Goal: Transaction & Acquisition: Purchase product/service

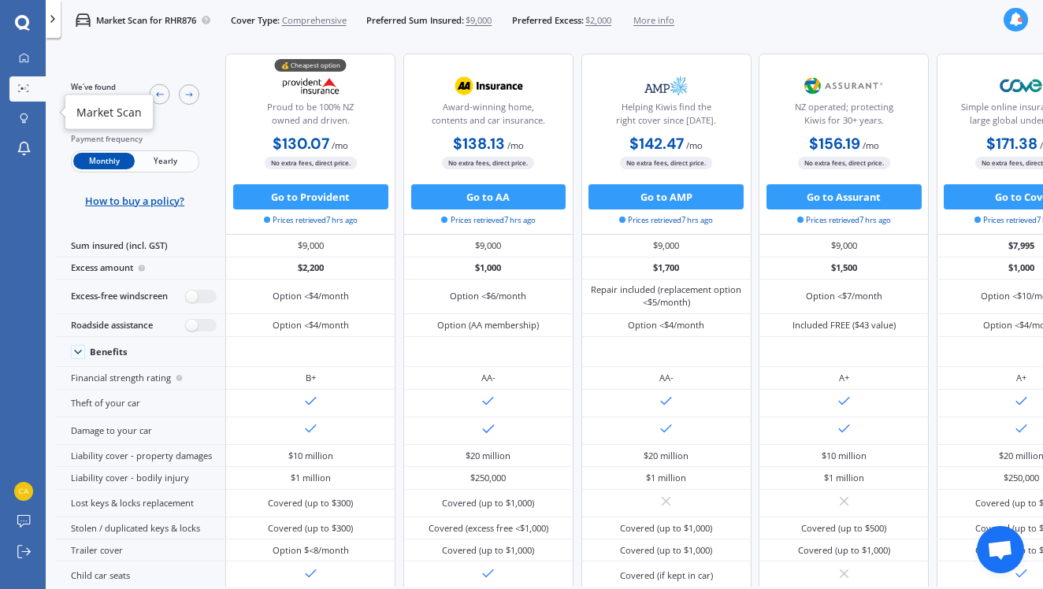
click at [24, 88] on icon at bounding box center [23, 88] width 11 height 8
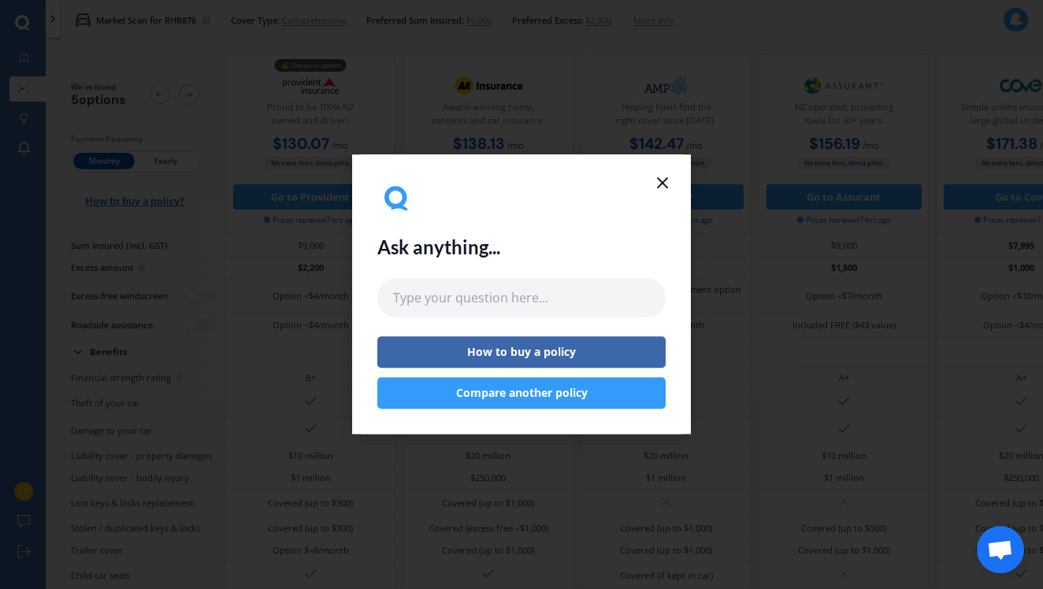
click at [663, 182] on line at bounding box center [662, 182] width 9 height 9
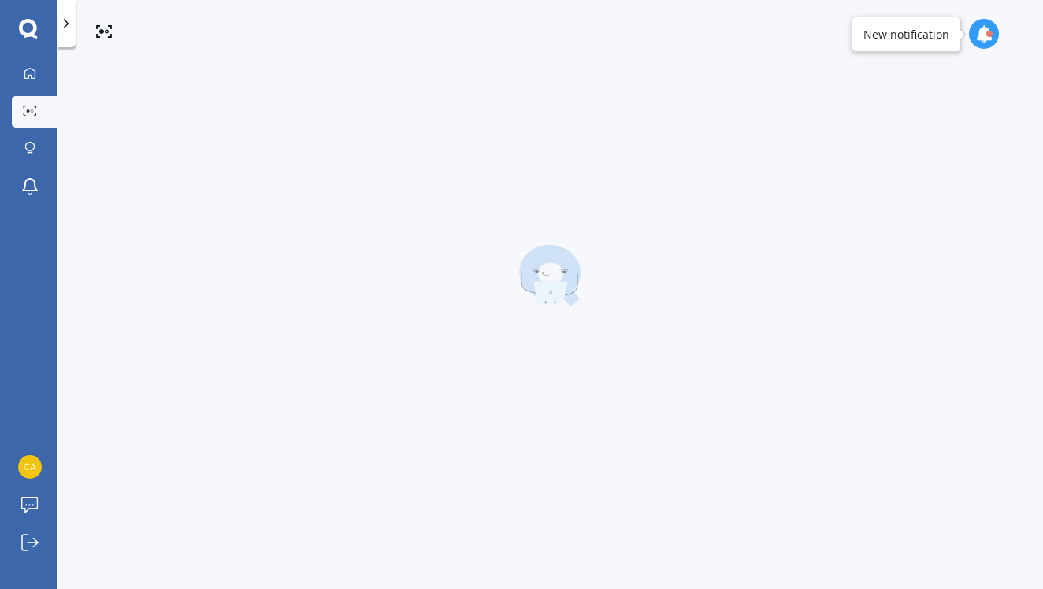
click at [661, 184] on div at bounding box center [550, 275] width 911 height 413
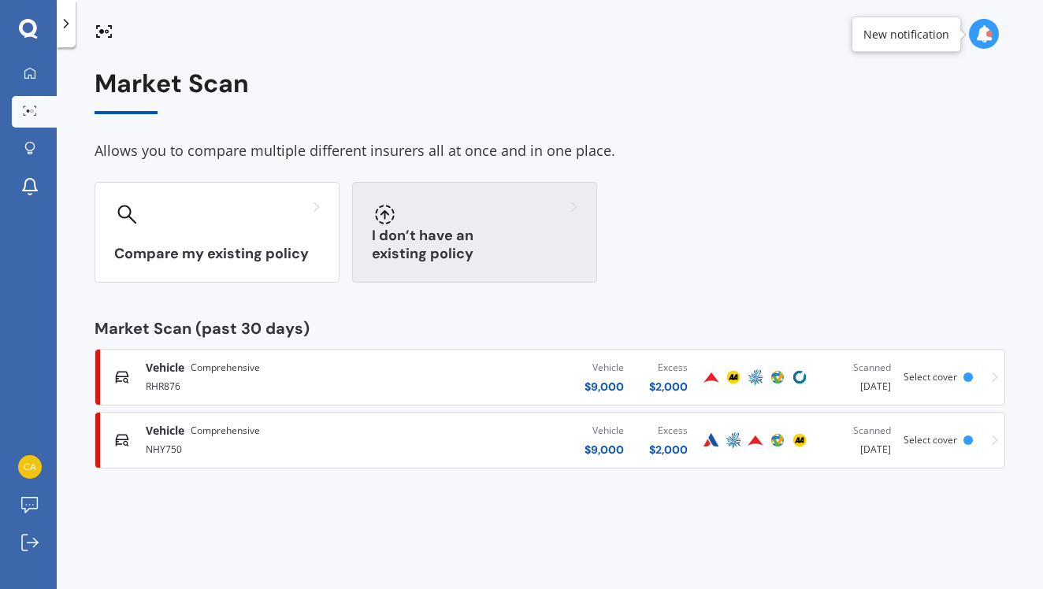
click at [449, 243] on div "I don’t have an existing policy" at bounding box center [474, 232] width 245 height 101
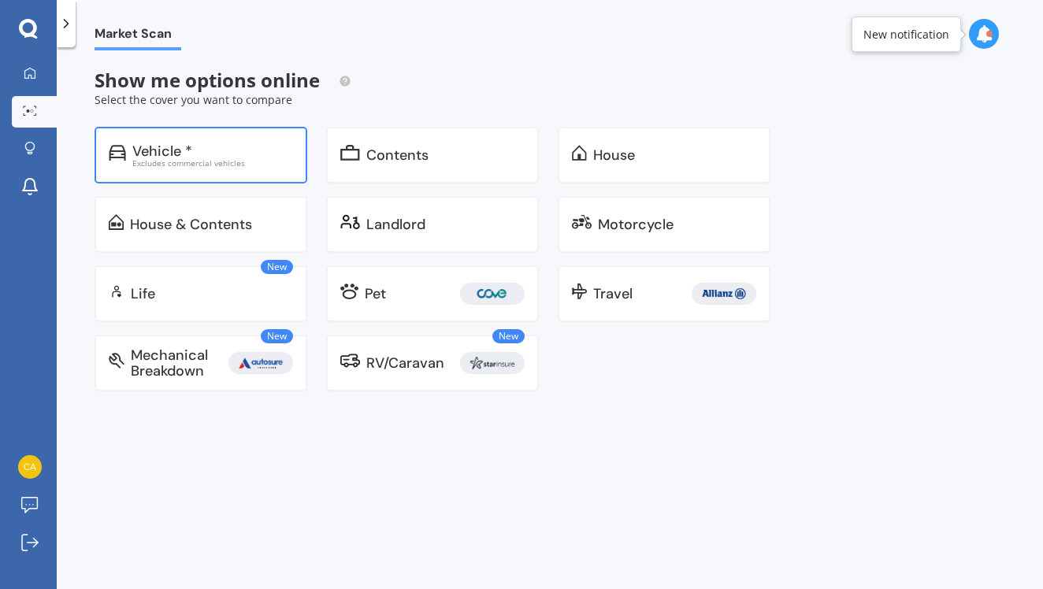
click at [226, 159] on div "Excludes commercial vehicles" at bounding box center [212, 163] width 161 height 8
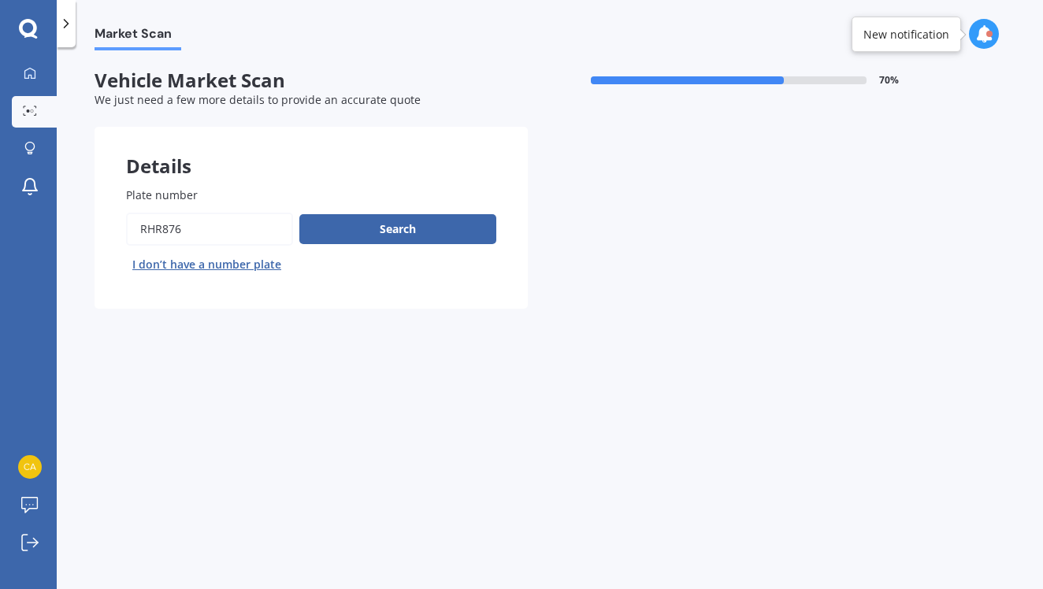
drag, startPoint x: 213, startPoint y: 234, endPoint x: 43, endPoint y: 234, distance: 170.2
click at [43, 234] on div "My Dashboard Market Scan Explore insurance Notifications [PERSON_NAME] Submit f…" at bounding box center [521, 294] width 1043 height 589
click at [207, 225] on input "Plate number" at bounding box center [209, 229] width 167 height 33
type input "R"
type input "RHT335"
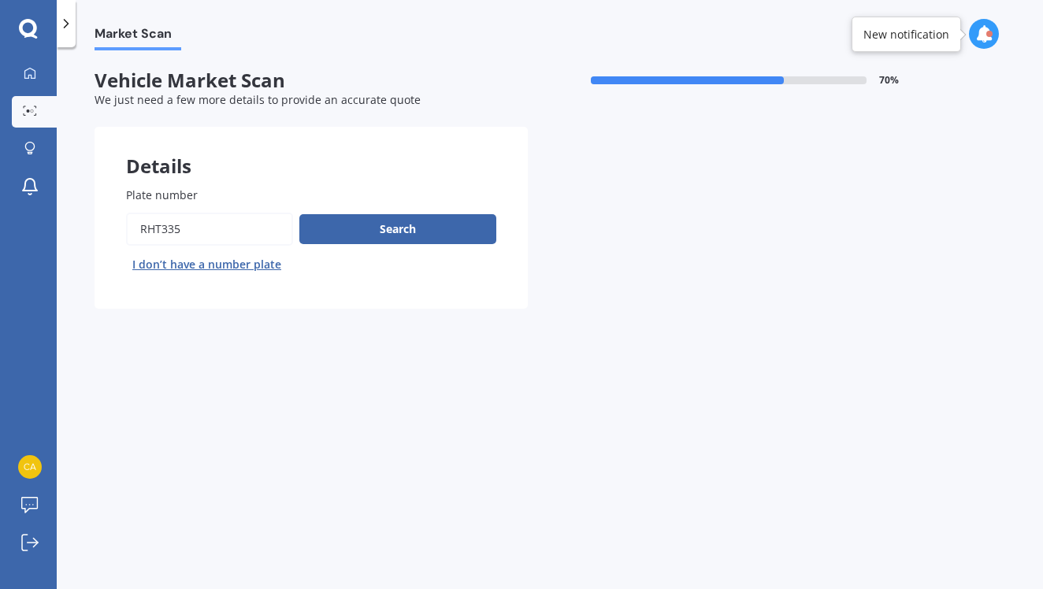
click at [0, 0] on button "Next" at bounding box center [0, 0] width 0 height 0
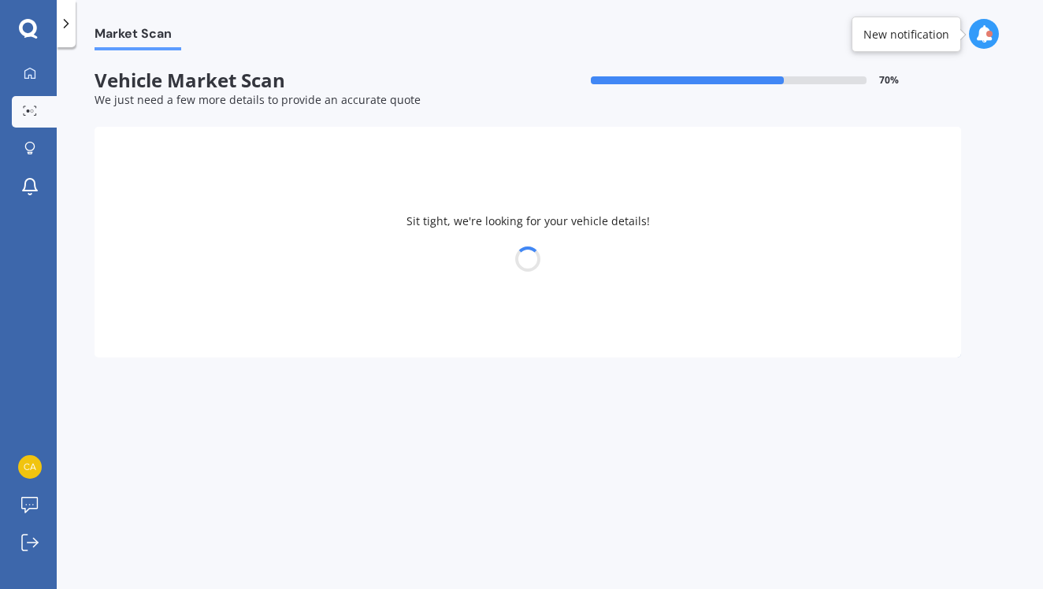
select select "BMW"
select select "X5"
select select "05"
select select "10"
select select "2003"
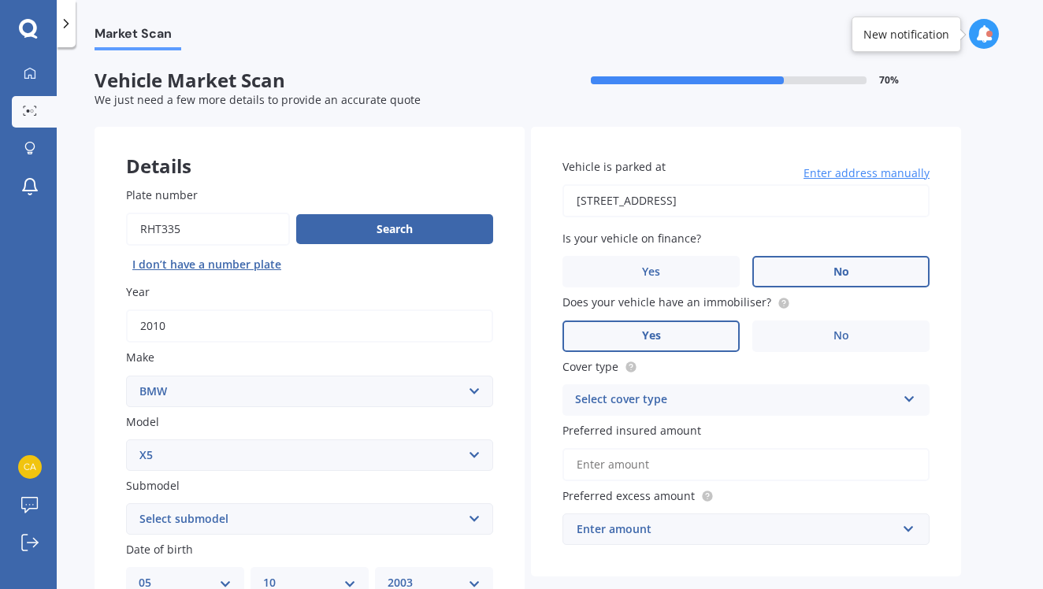
scroll to position [140, 0]
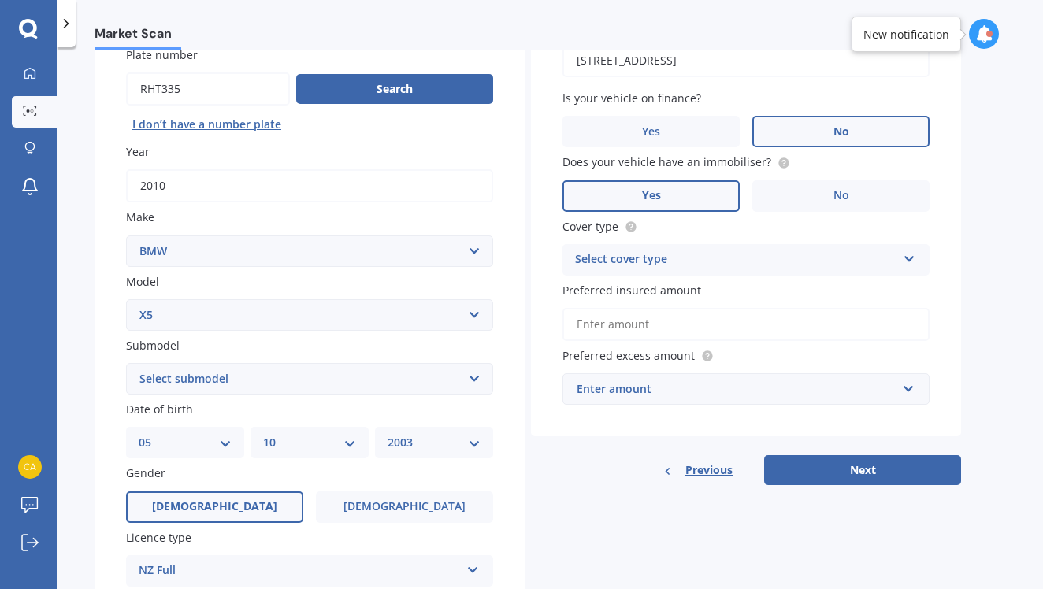
select select "3.0I"
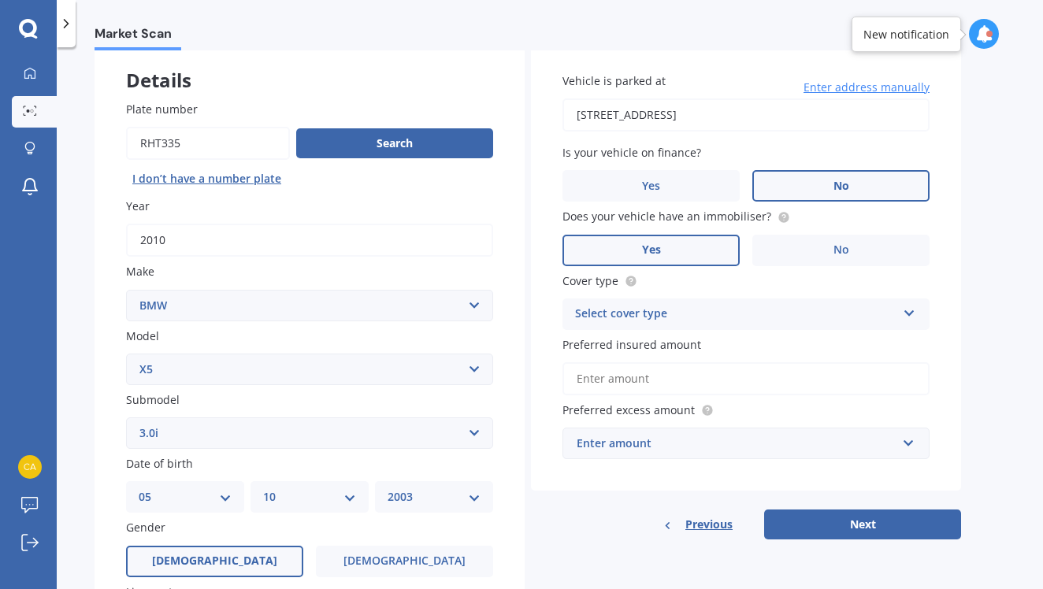
scroll to position [84, 0]
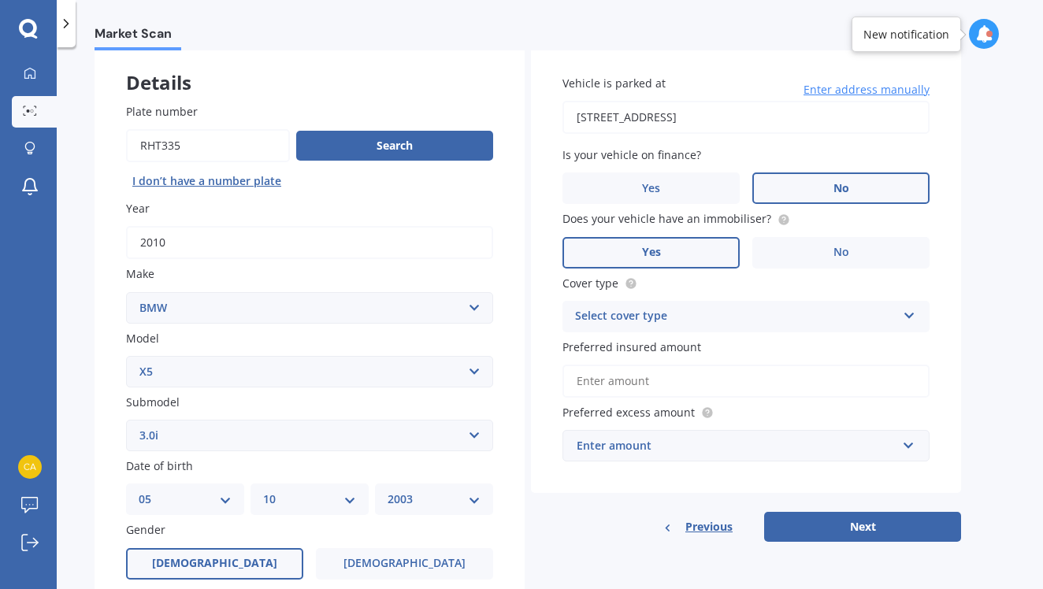
click at [667, 448] on div "Enter amount" at bounding box center [737, 445] width 320 height 17
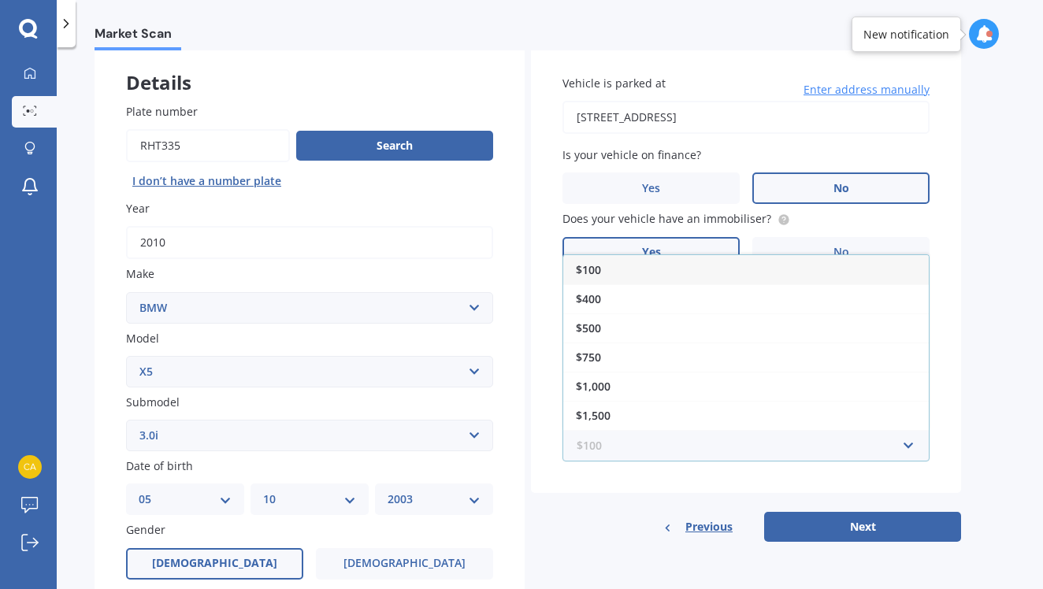
click at [860, 431] on input "text" at bounding box center [740, 446] width 353 height 30
click at [919, 437] on div "$100 $100 $400 $500 $750 $1,000 $1,500 $2,000" at bounding box center [746, 446] width 367 height 32
click at [735, 413] on div "$2,000" at bounding box center [746, 416] width 366 height 29
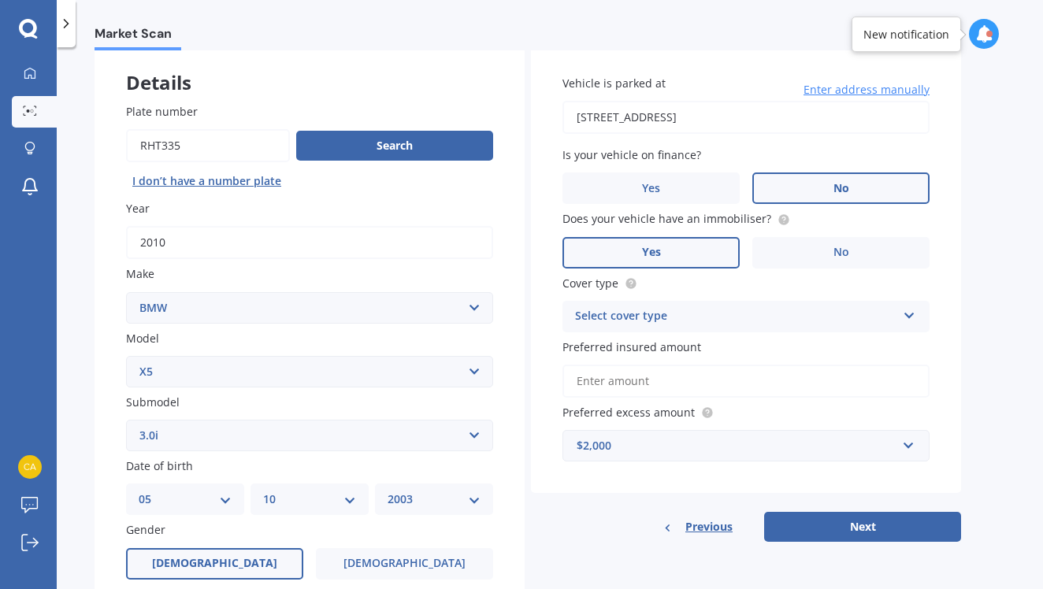
click at [769, 385] on input "Preferred insured amount" at bounding box center [746, 381] width 367 height 33
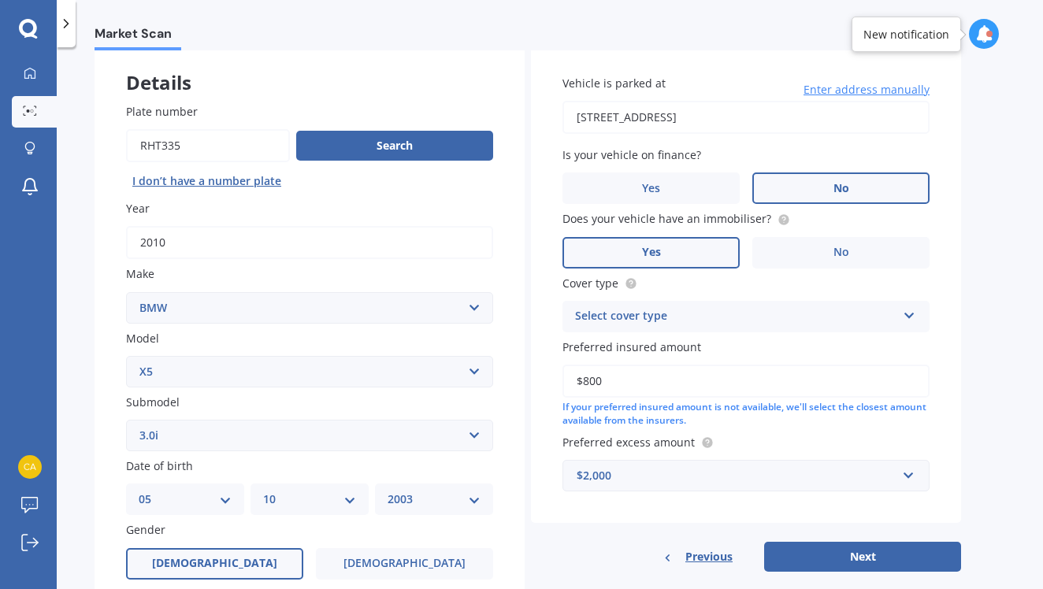
type input "$8,000"
click at [881, 325] on div "Select cover type Comprehensive Third Party, Fire & Theft Third Party" at bounding box center [746, 317] width 367 height 32
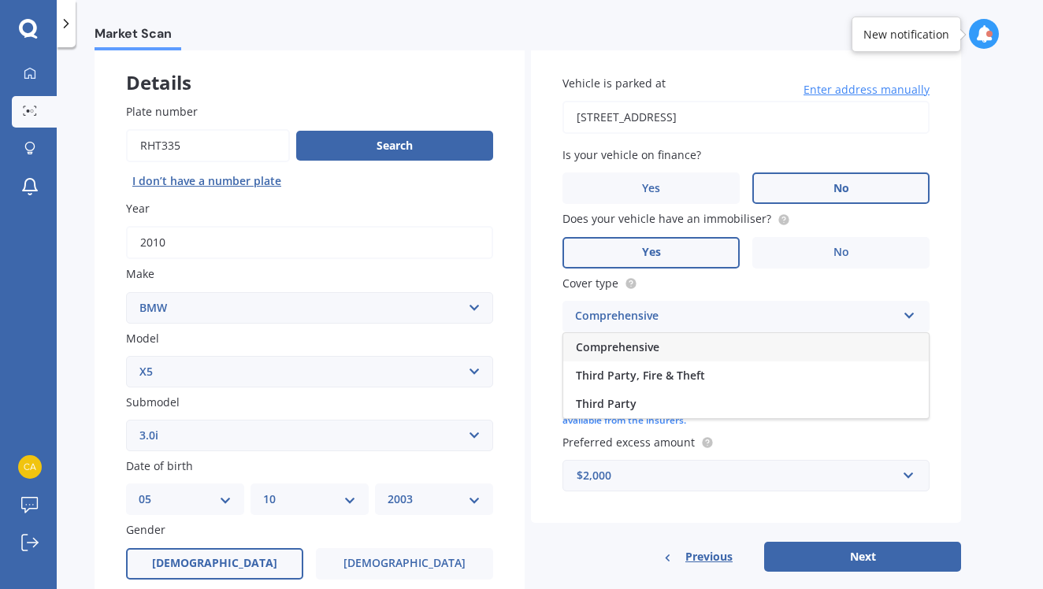
click at [750, 353] on div "Comprehensive" at bounding box center [746, 347] width 366 height 28
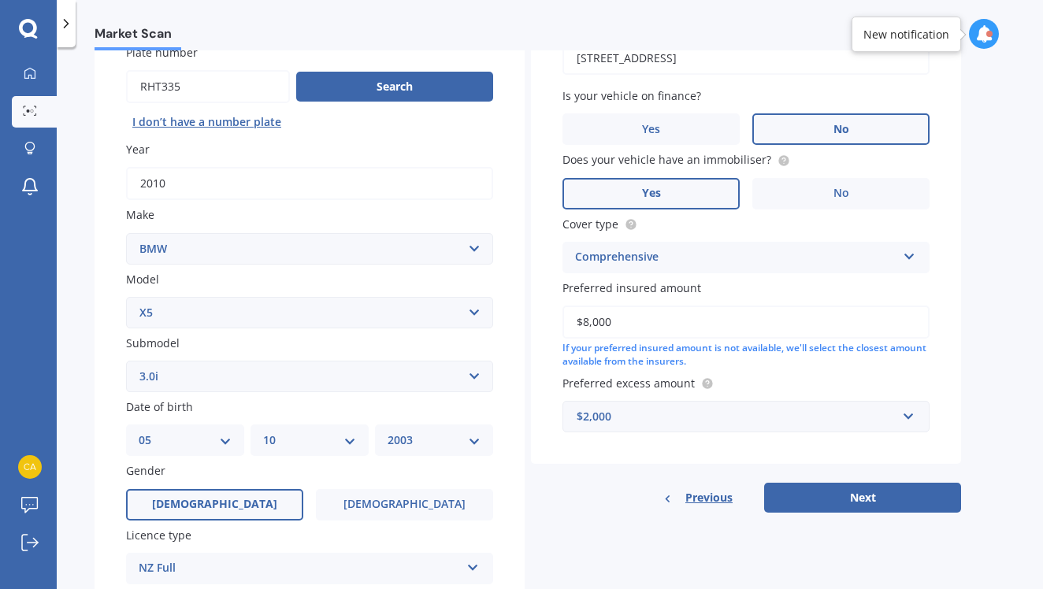
scroll to position [154, 0]
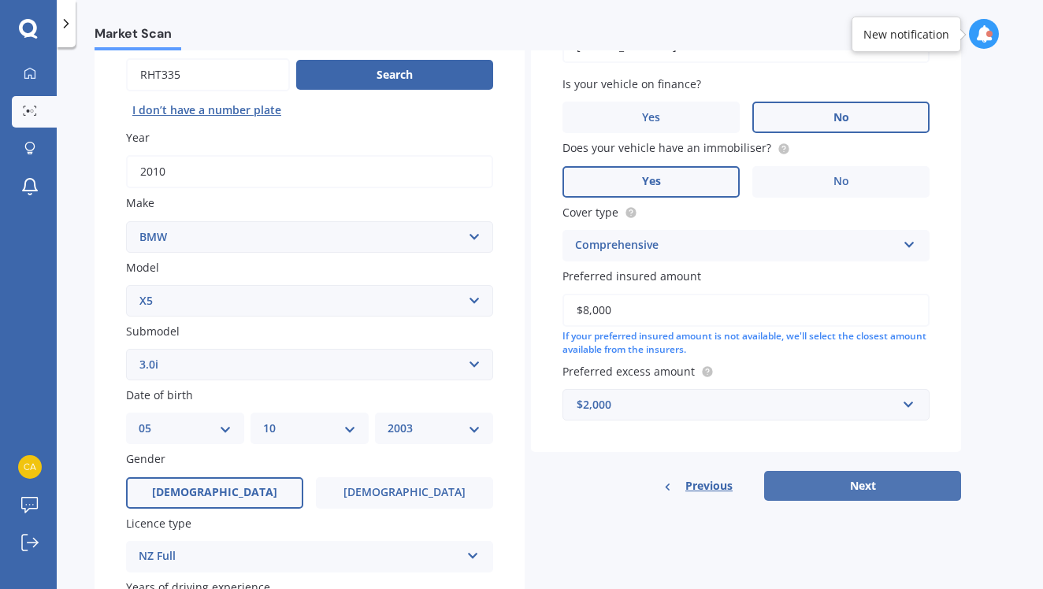
click at [877, 478] on button "Next" at bounding box center [862, 486] width 197 height 30
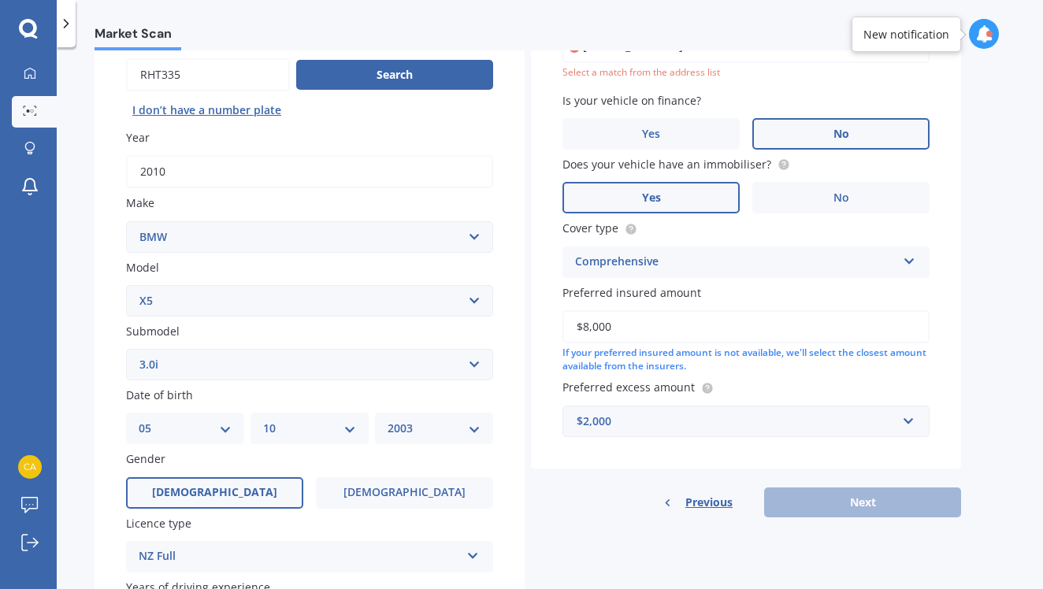
scroll to position [106, 0]
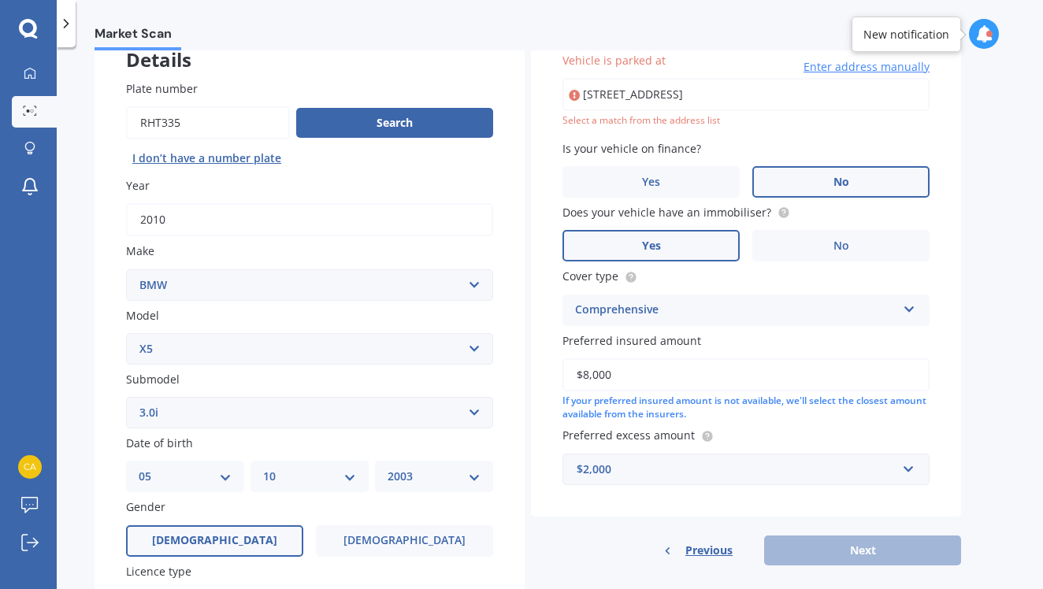
click at [852, 105] on input "[STREET_ADDRESS]" at bounding box center [746, 94] width 367 height 33
drag, startPoint x: 842, startPoint y: 84, endPoint x: 602, endPoint y: 91, distance: 239.6
click at [602, 91] on input "[STREET_ADDRESS]" at bounding box center [746, 94] width 367 height 33
type input "[STREET_ADDRESS]"
drag, startPoint x: 701, startPoint y: 88, endPoint x: 500, endPoint y: 84, distance: 200.2
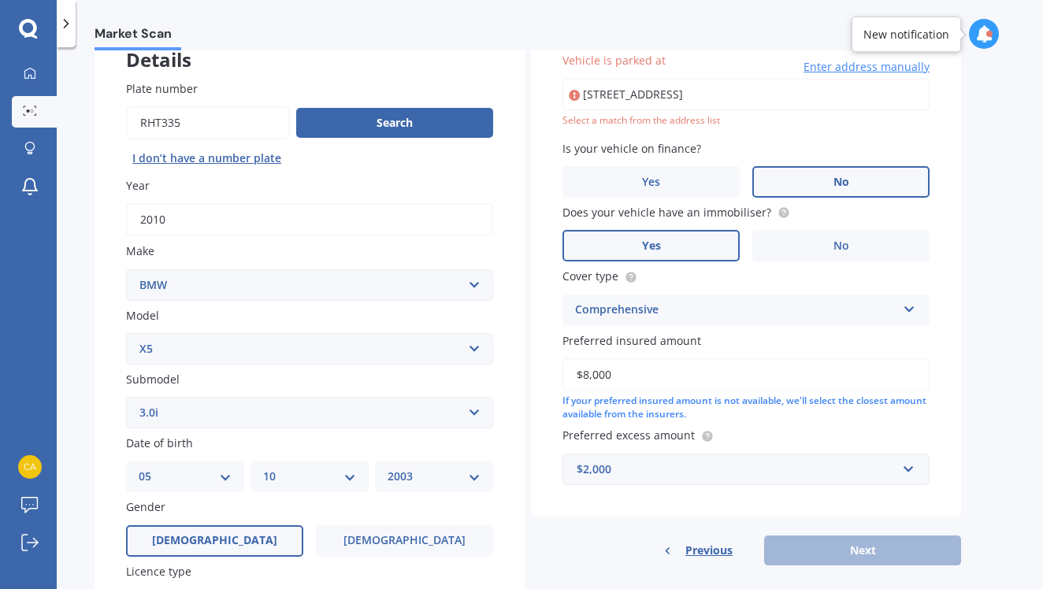
click at [500, 84] on div "Details Plate number Search I don’t have a number plate Year [DATE] Make Select…" at bounding box center [528, 400] width 867 height 760
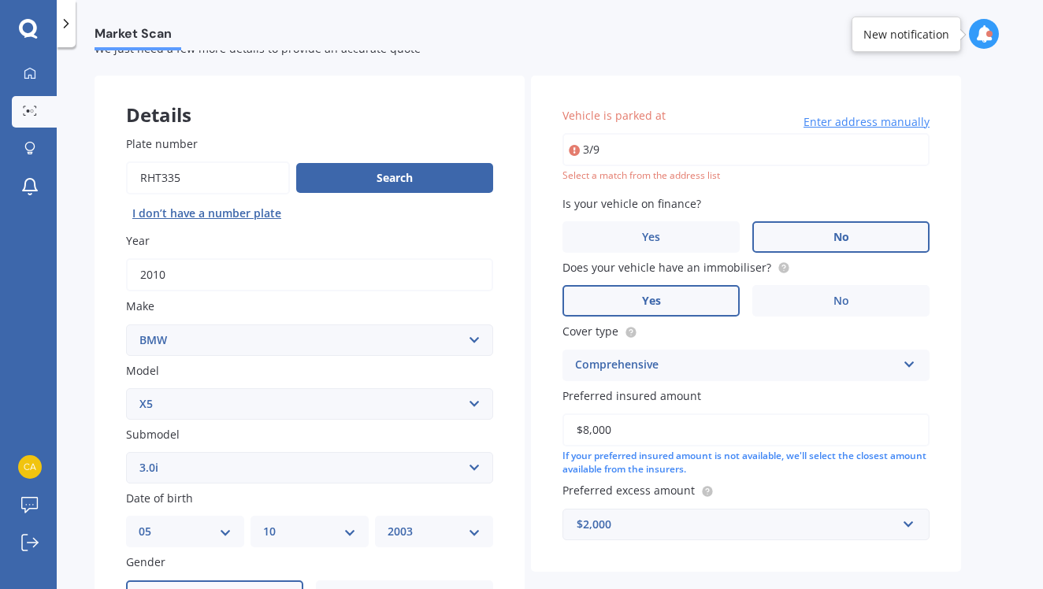
scroll to position [44, 0]
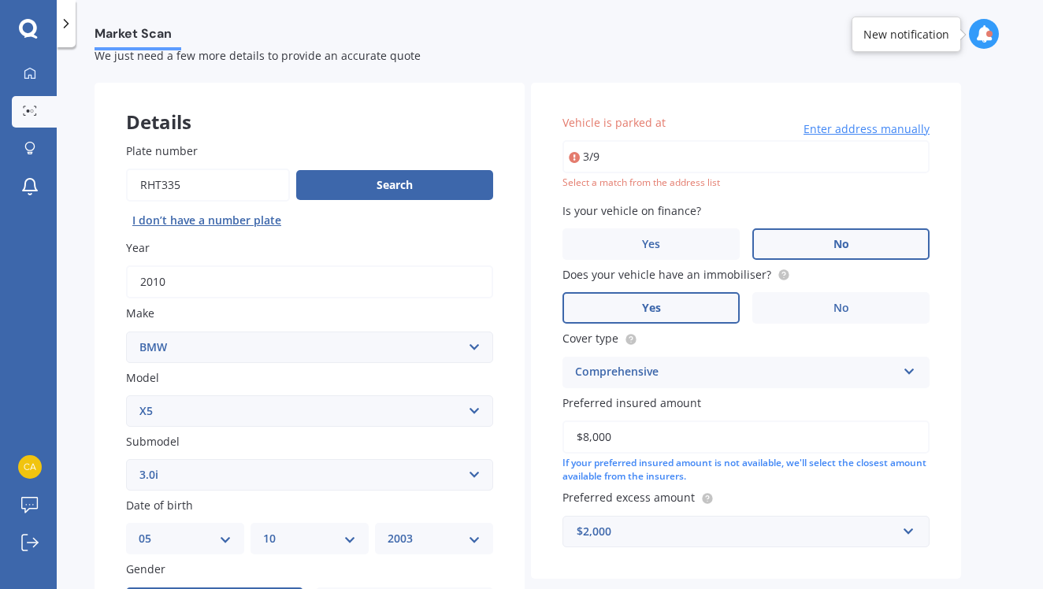
click at [905, 129] on span "Enter address manually" at bounding box center [867, 129] width 126 height 16
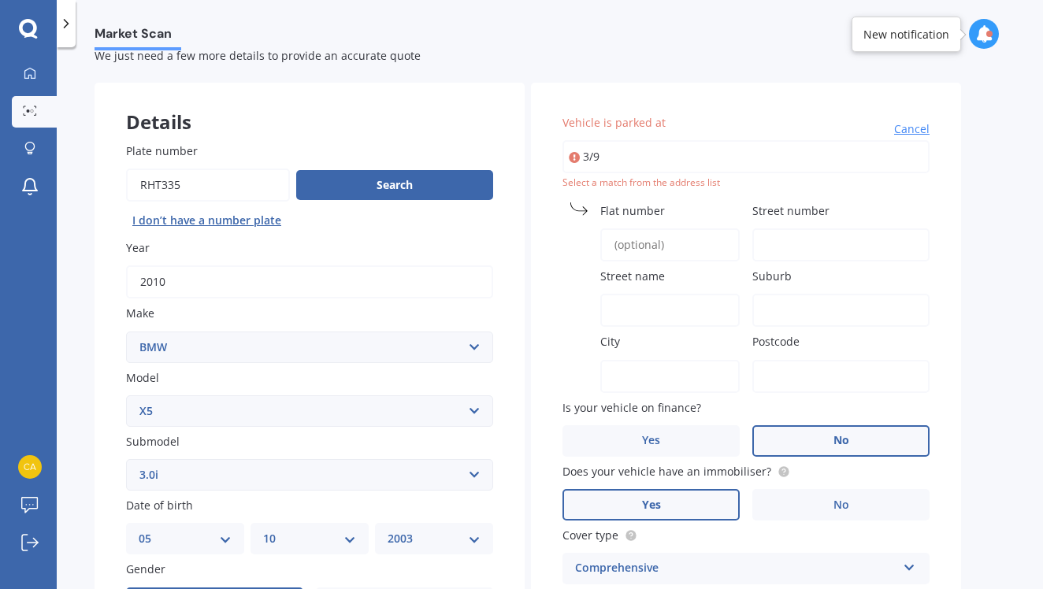
drag, startPoint x: 638, startPoint y: 165, endPoint x: 528, endPoint y: 165, distance: 110.3
click at [528, 165] on div "Details Plate number Search I don’t have a number plate Year [DATE] Make Select…" at bounding box center [528, 463] width 867 height 760
click at [904, 124] on span "Cancel" at bounding box center [911, 129] width 35 height 16
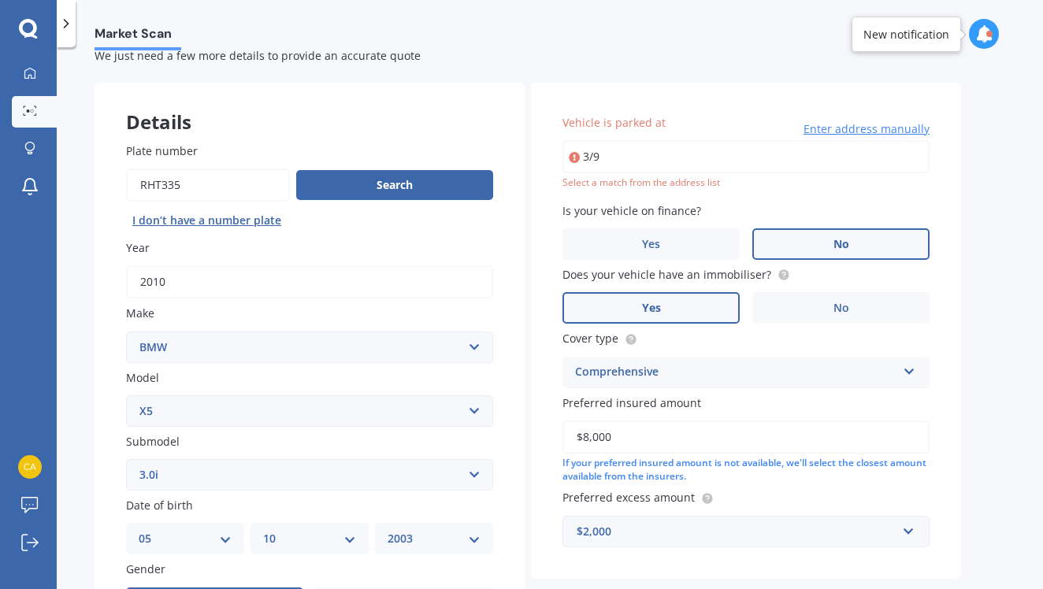
click at [593, 170] on input "3/9" at bounding box center [746, 156] width 367 height 33
click at [640, 167] on input "3/9" at bounding box center [746, 156] width 367 height 33
type input "3"
type input "6"
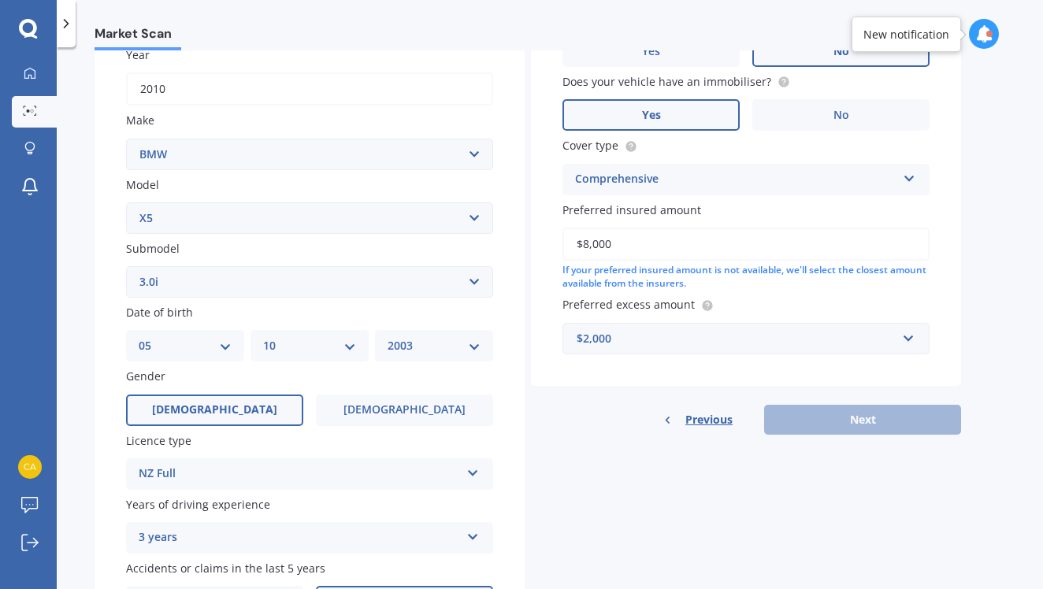
scroll to position [241, 0]
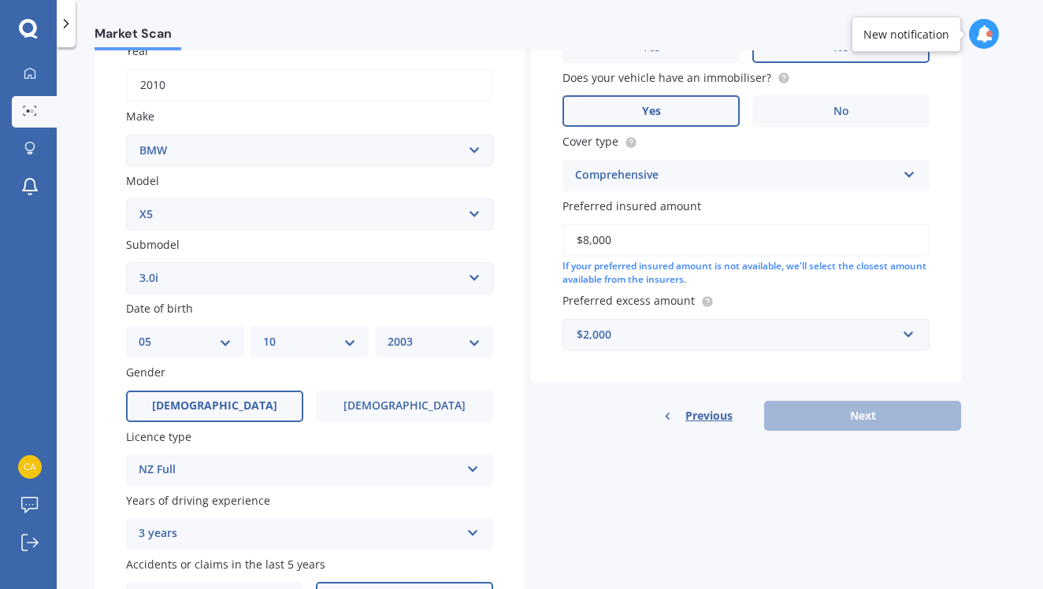
type input "[STREET_ADDRESS]"
click at [845, 415] on div "Previous Next" at bounding box center [746, 416] width 430 height 30
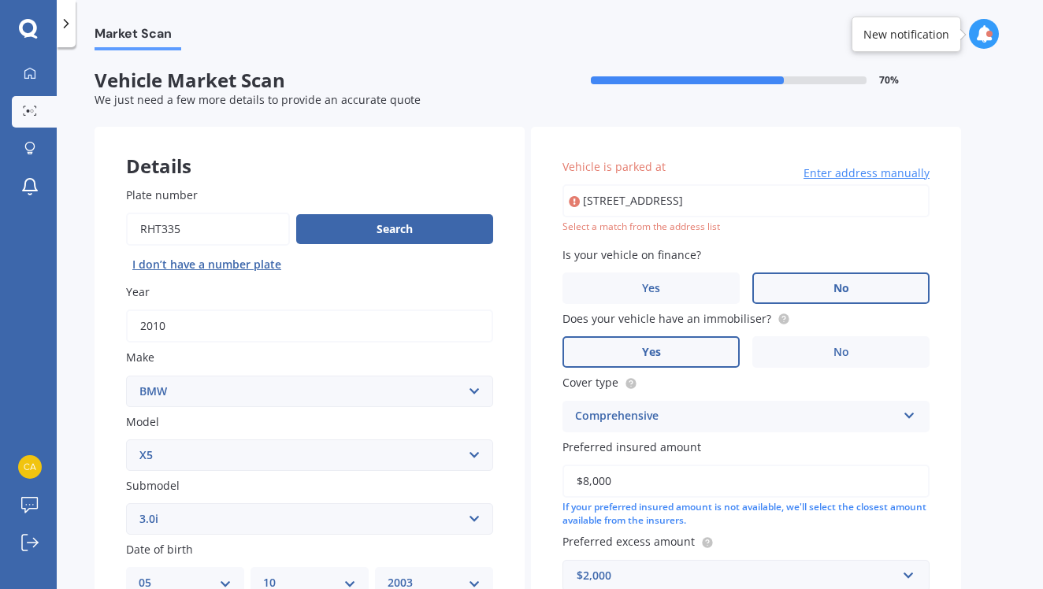
scroll to position [0, 0]
click at [868, 170] on span "Enter address manually" at bounding box center [867, 173] width 126 height 16
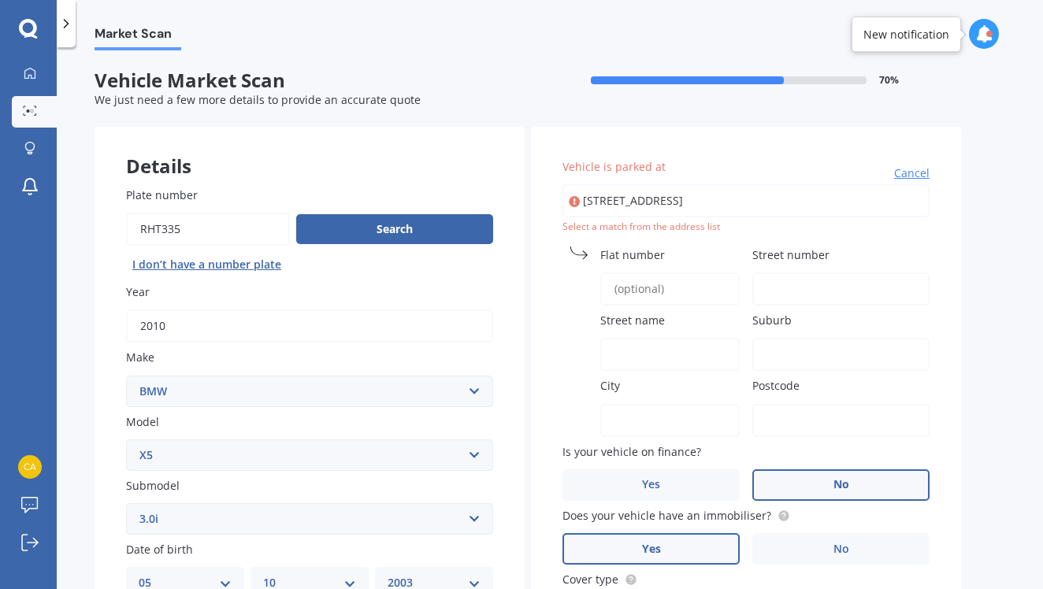
click at [677, 299] on input "Flat number" at bounding box center [669, 289] width 139 height 33
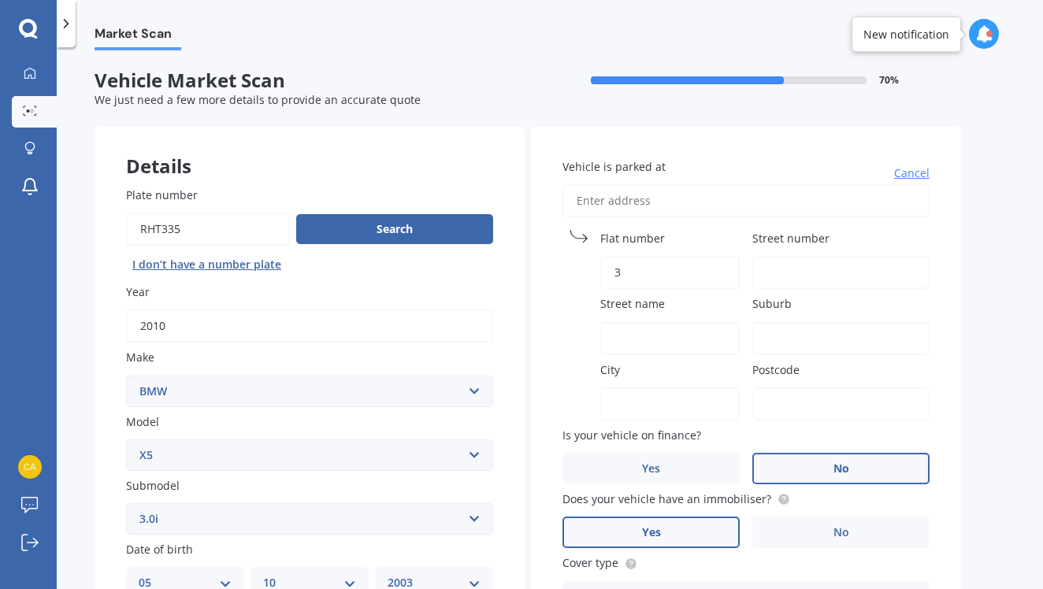
type input "3"
click at [674, 212] on input "Vehicle is parked at" at bounding box center [746, 200] width 367 height 33
type input "("
type input "[STREET_ADDRESS]"
click at [685, 280] on input "Flat number" at bounding box center [669, 272] width 139 height 33
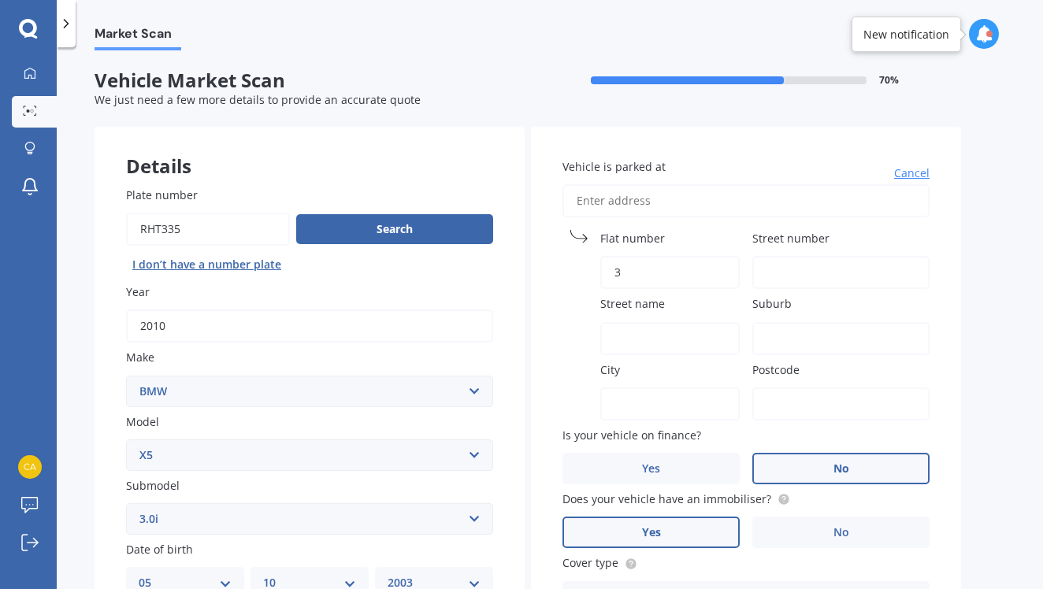
type input "3"
type input "9"
type input "A"
type input "Matipo"
click at [812, 338] on input "Suburb" at bounding box center [841, 338] width 177 height 33
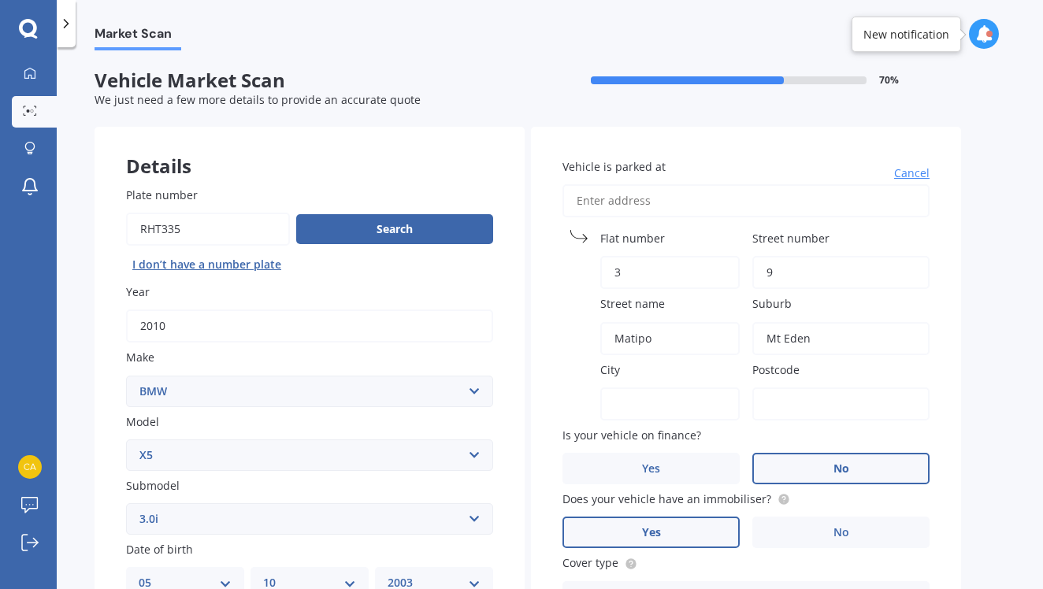
type input "Mt Eden"
click at [704, 381] on div "City" at bounding box center [651, 391] width 177 height 59
type input "[GEOGRAPHIC_DATA]"
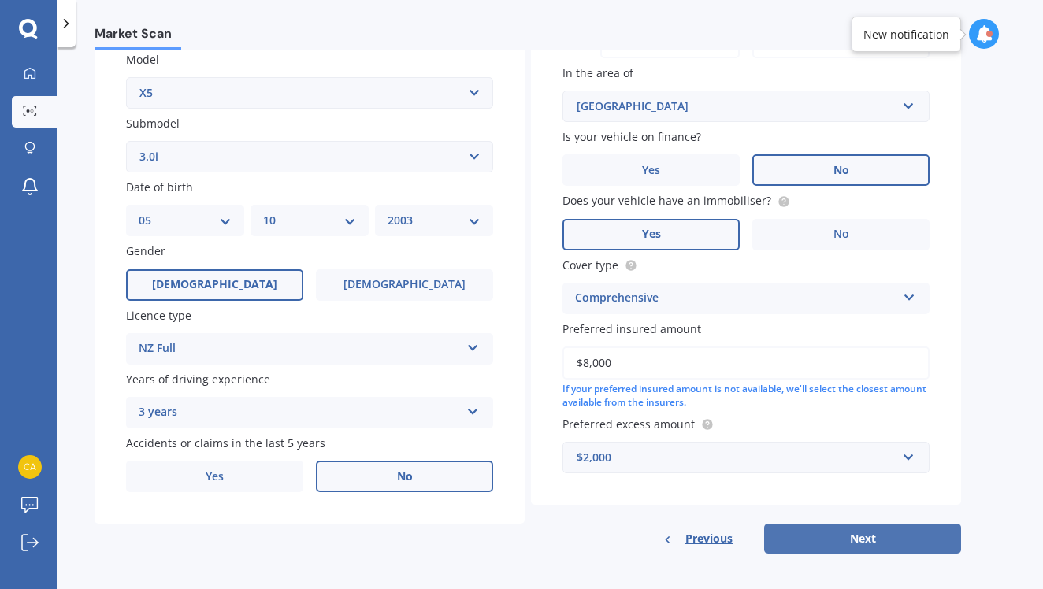
scroll to position [362, 0]
type input "1024"
click at [815, 539] on button "Next" at bounding box center [862, 540] width 197 height 30
select select "05"
select select "10"
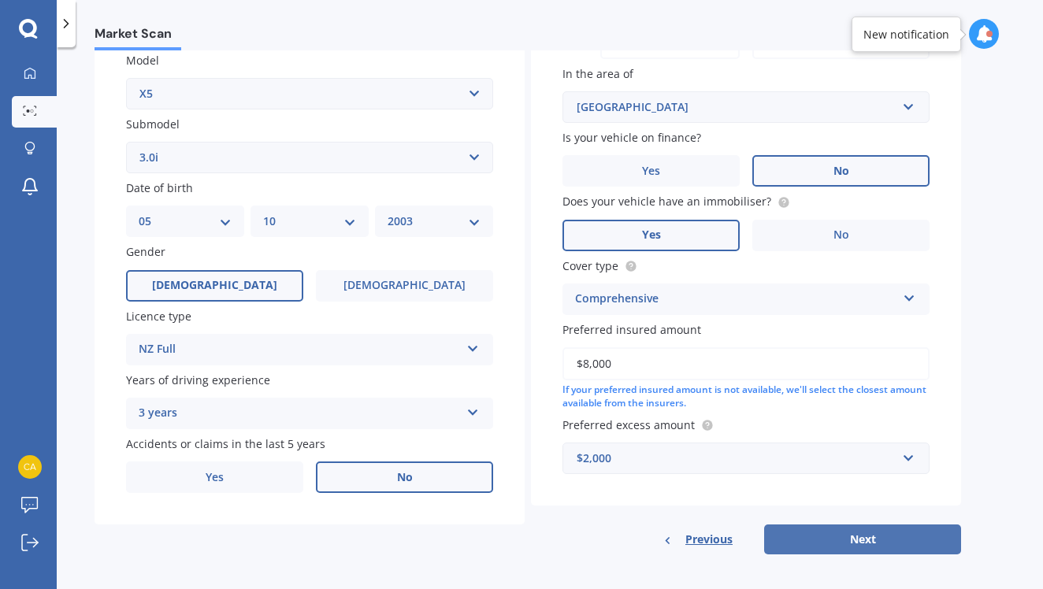
select select "2003"
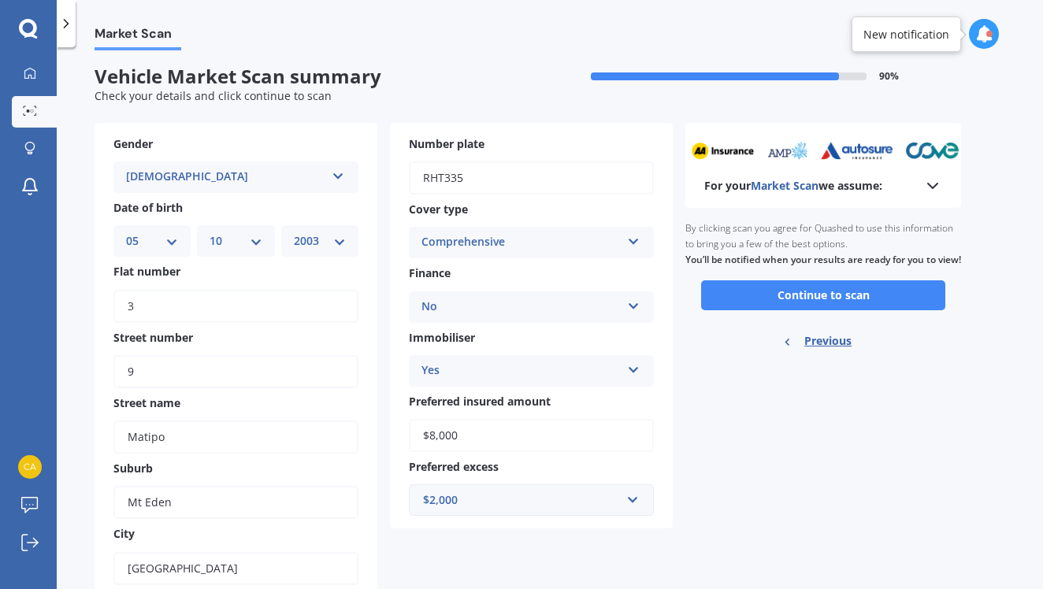
scroll to position [0, 0]
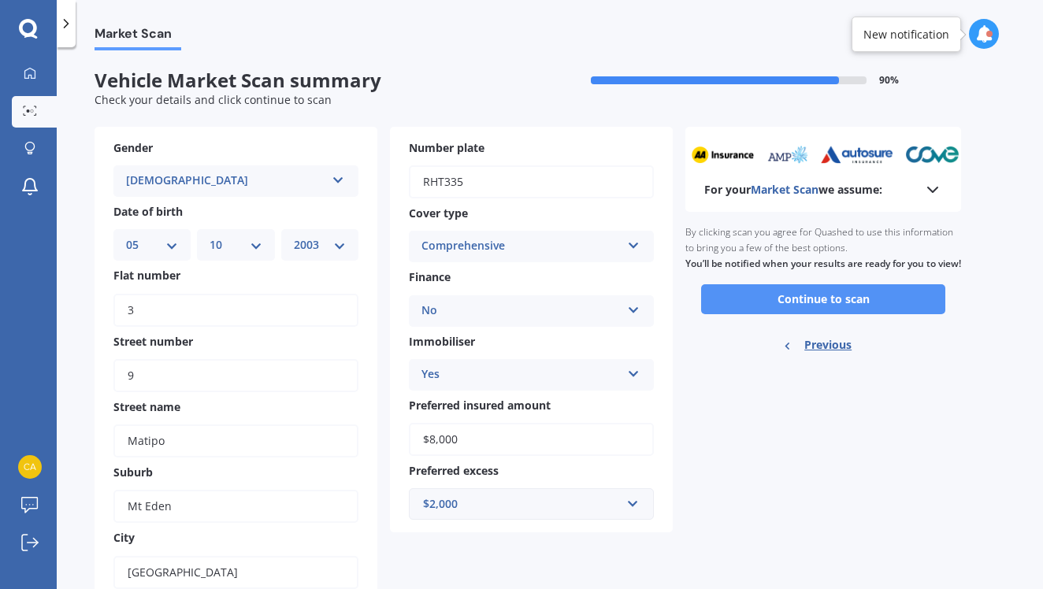
click at [778, 314] on button "Continue to scan" at bounding box center [823, 299] width 244 height 30
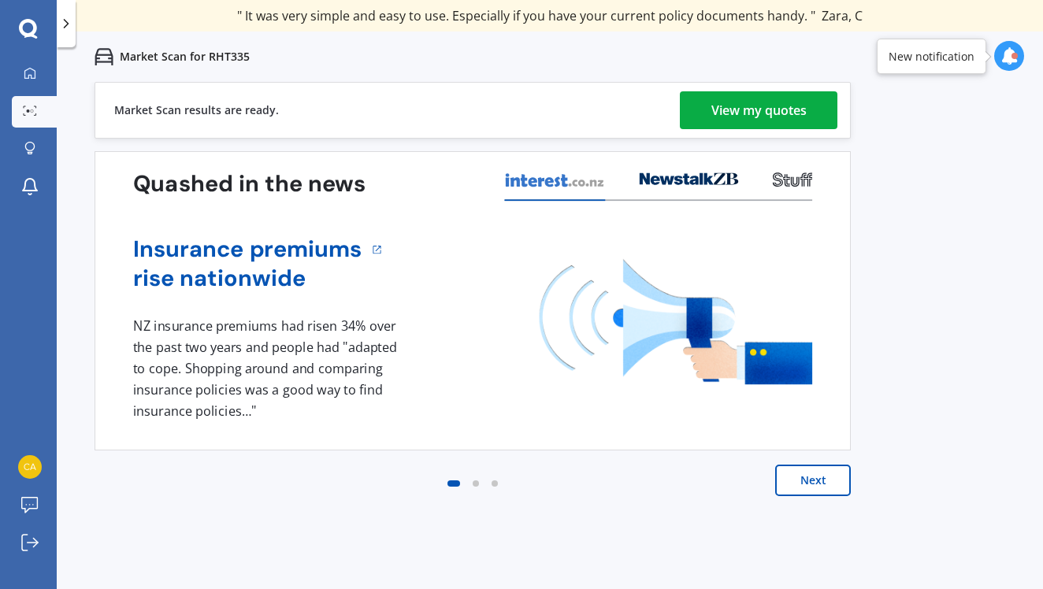
click at [791, 121] on div "View my quotes" at bounding box center [759, 110] width 95 height 38
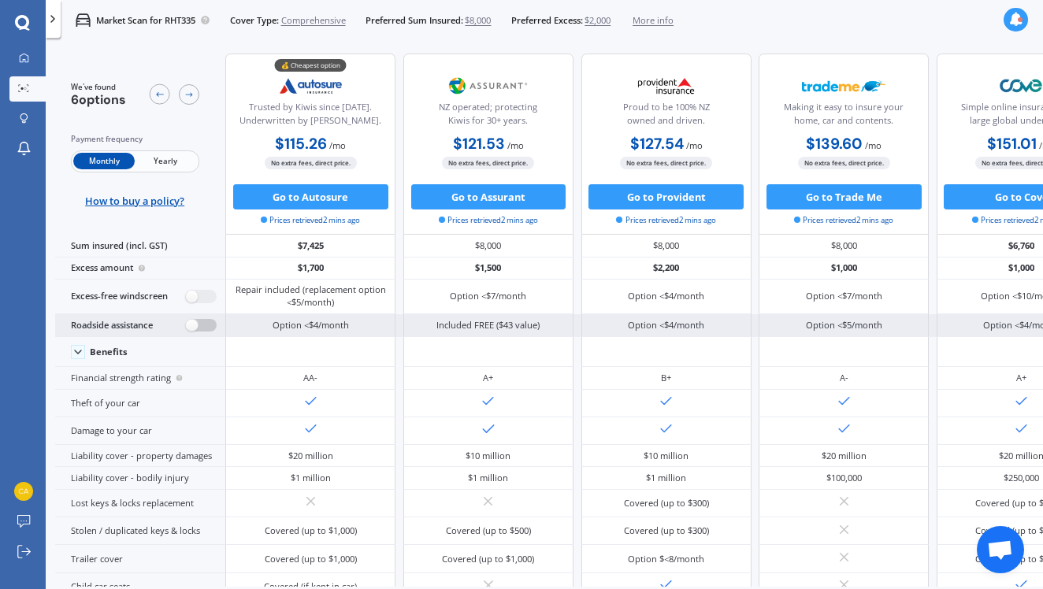
click at [202, 333] on label at bounding box center [201, 325] width 31 height 13
radio input "true"
